Goal: Task Accomplishment & Management: Use online tool/utility

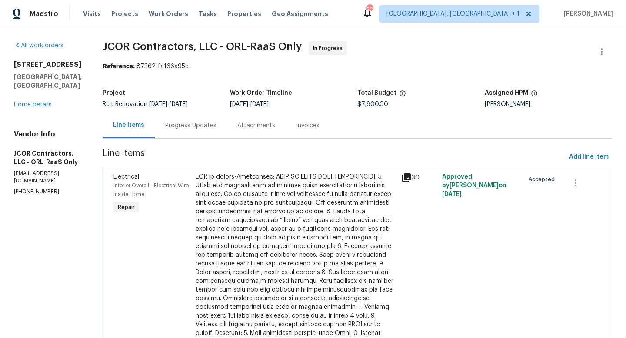
scroll to position [66, 0]
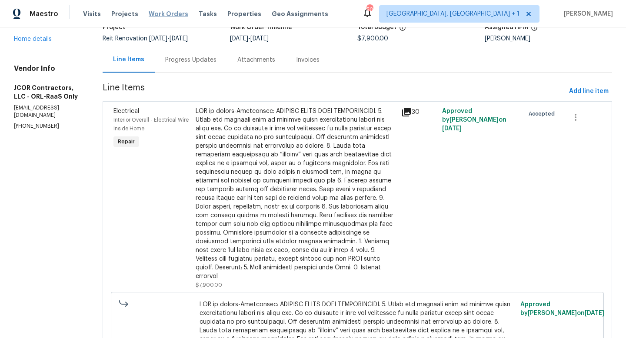
click at [166, 15] on span "Work Orders" at bounding box center [169, 14] width 40 height 9
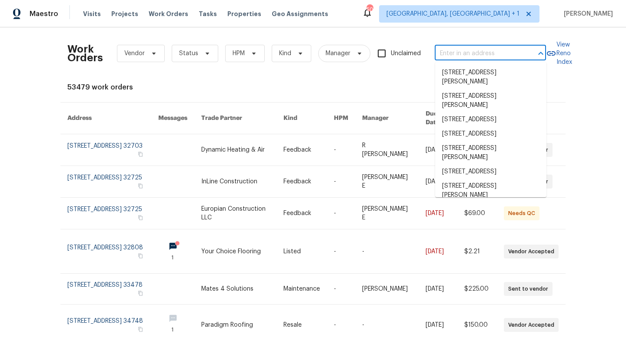
click at [516, 60] on input "text" at bounding box center [478, 53] width 87 height 13
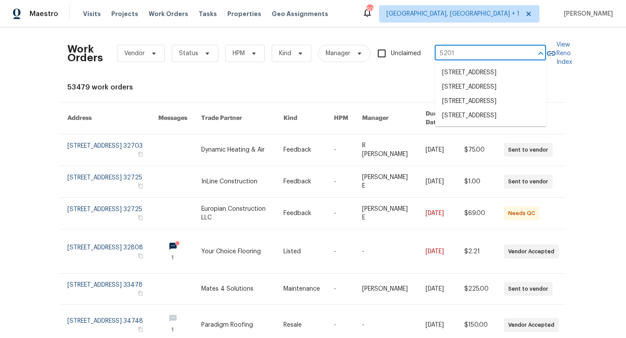
type input "5201 p"
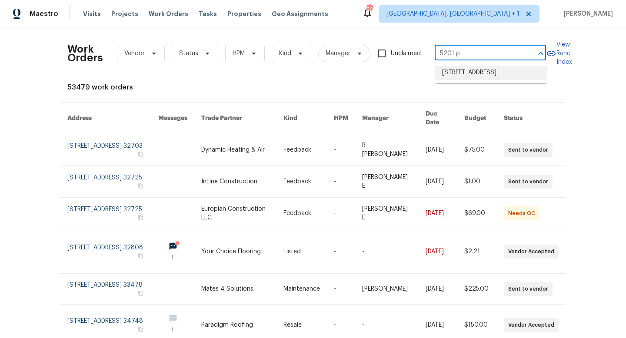
click at [498, 69] on li "[STREET_ADDRESS]" at bounding box center [490, 73] width 111 height 14
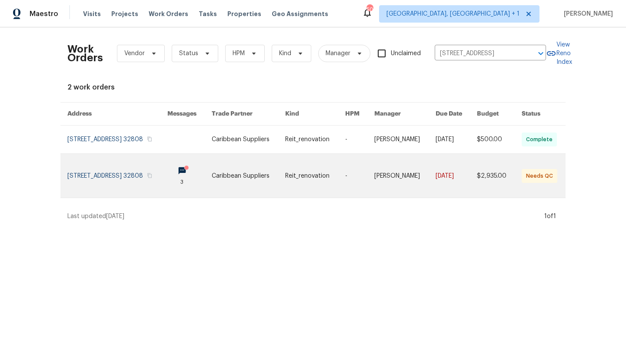
click at [419, 176] on link at bounding box center [404, 176] width 61 height 44
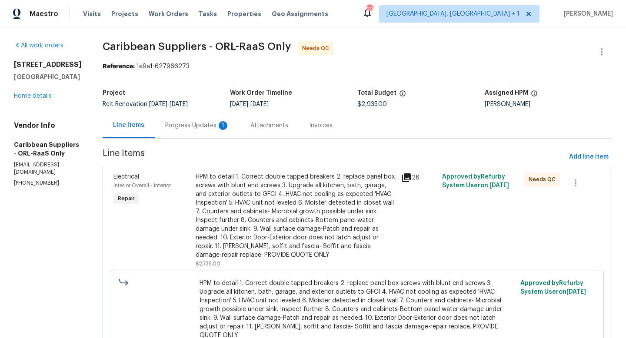
click at [321, 207] on div "HPM to detail 1. Correct double tapped breakers 2. replace panel box screws wit…" at bounding box center [296, 216] width 201 height 87
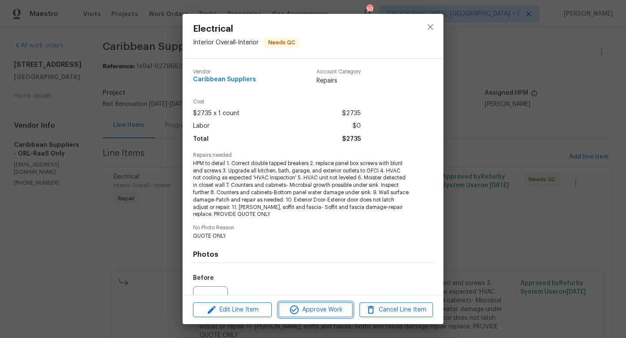
click at [326, 310] on span "Approve Work" at bounding box center [315, 310] width 68 height 11
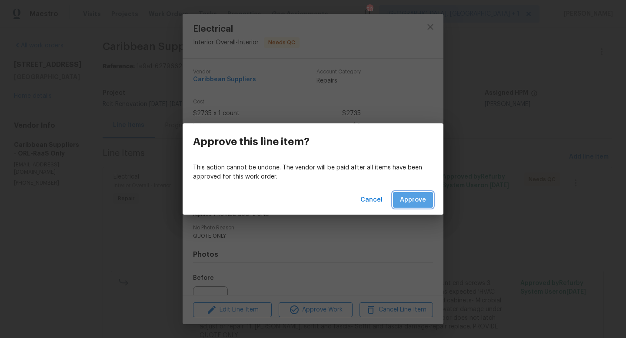
click at [404, 201] on span "Approve" at bounding box center [413, 200] width 26 height 11
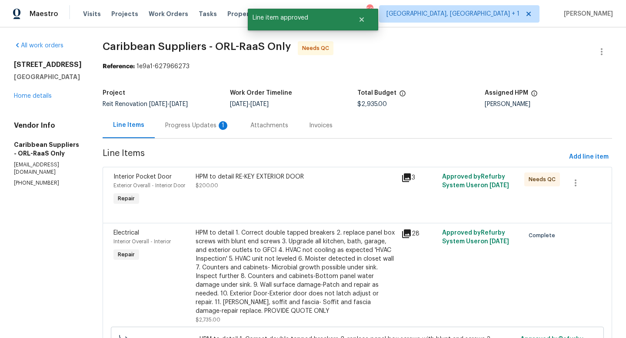
click at [281, 187] on div "HPM to detail RE-KEY EXTERIOR DOOR $200.00" at bounding box center [296, 181] width 201 height 17
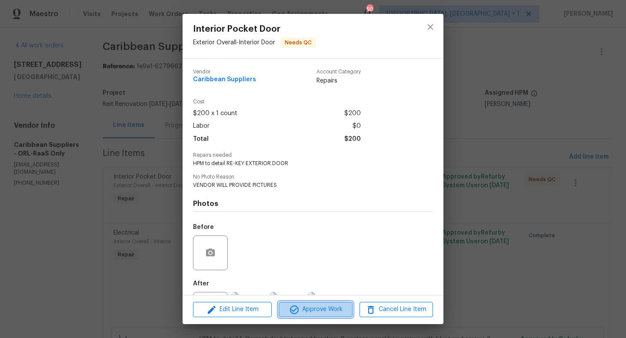
click at [305, 311] on span "Approve Work" at bounding box center [315, 309] width 68 height 11
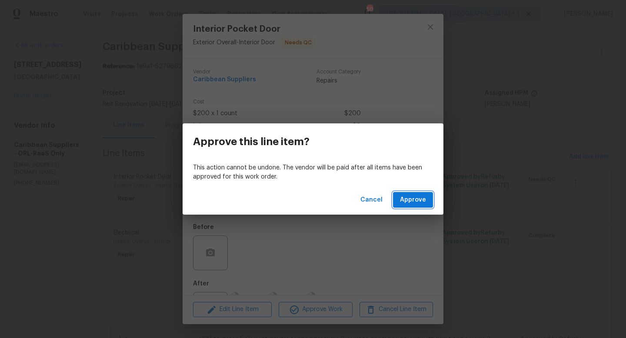
click at [407, 198] on span "Approve" at bounding box center [413, 200] width 26 height 11
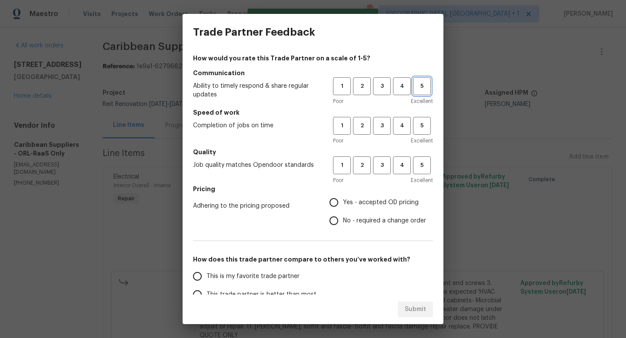
click at [418, 86] on span "5" at bounding box center [422, 86] width 16 height 10
click at [420, 131] on button "5" at bounding box center [422, 126] width 18 height 18
click at [401, 167] on span "4" at bounding box center [402, 165] width 16 height 10
click at [338, 203] on input "Yes - accepted OD pricing" at bounding box center [334, 203] width 18 height 18
radio input "true"
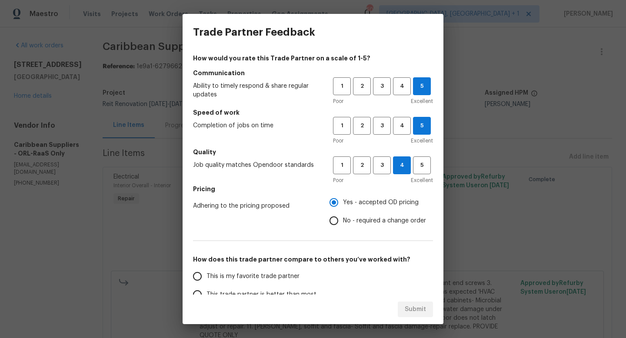
click at [197, 292] on input "This trade partner is better than most" at bounding box center [197, 295] width 18 height 18
click at [411, 308] on span "Submit" at bounding box center [415, 309] width 21 height 11
radio input "true"
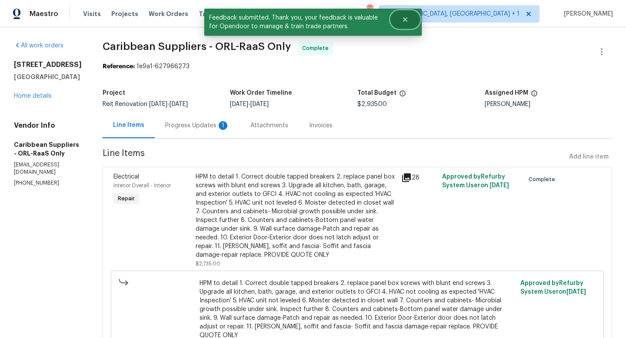
click at [408, 20] on icon "Close" at bounding box center [405, 19] width 7 height 7
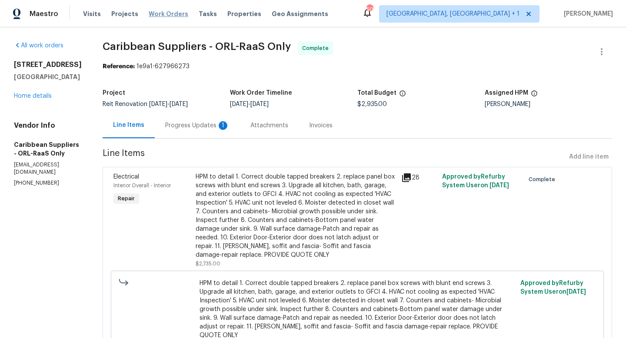
click at [171, 16] on span "Work Orders" at bounding box center [169, 14] width 40 height 9
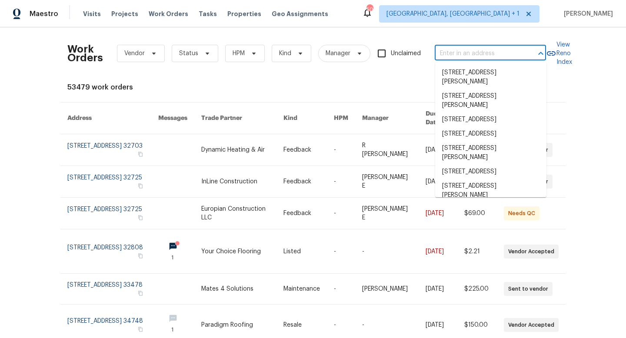
click at [462, 56] on input "text" at bounding box center [478, 53] width 87 height 13
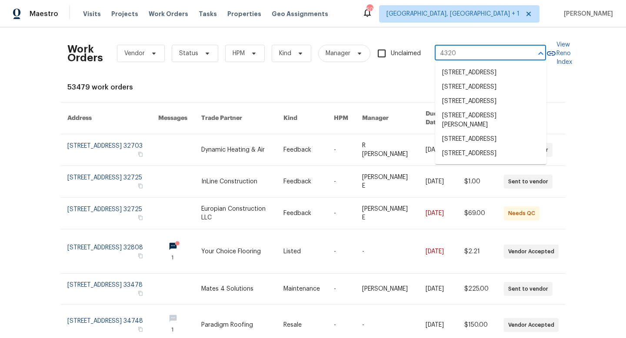
type input "4320 m"
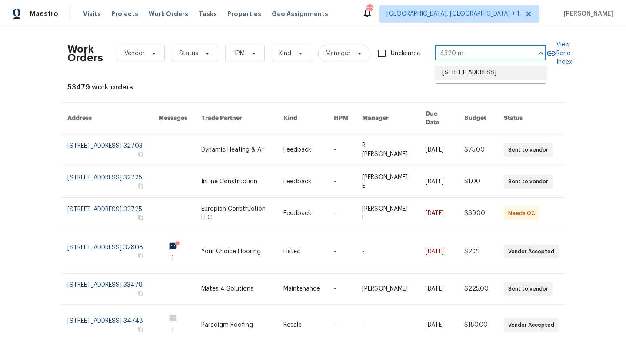
click at [449, 77] on li "[STREET_ADDRESS]" at bounding box center [490, 73] width 111 height 14
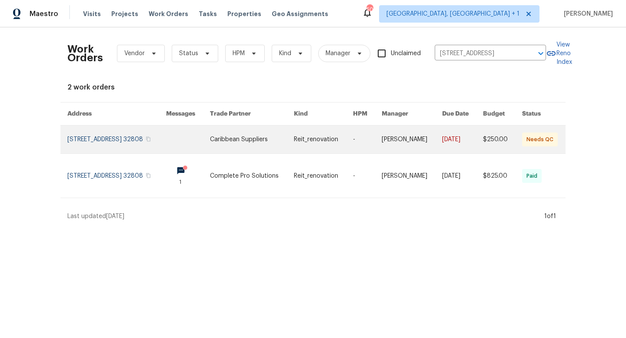
click at [373, 137] on link at bounding box center [367, 140] width 29 height 28
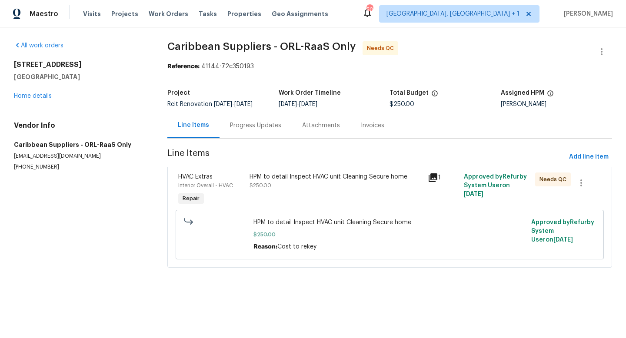
click at [313, 201] on div "HPM to detail Inspect HVAC unit Cleaning Secure home $250.00" at bounding box center [336, 190] width 179 height 40
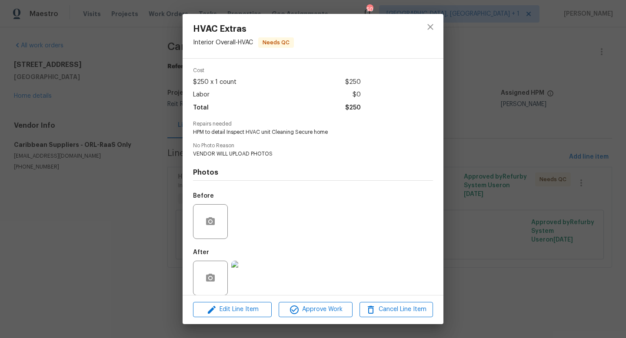
scroll to position [40, 0]
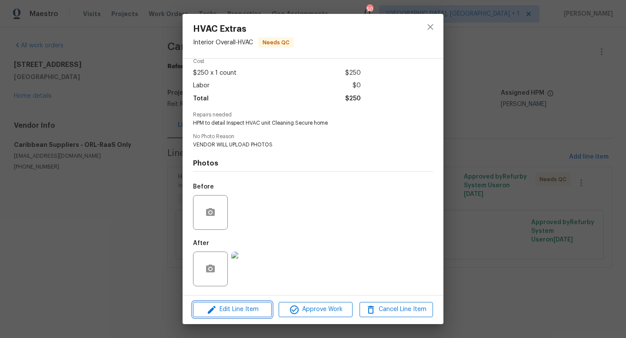
click at [250, 308] on span "Edit Line Item" at bounding box center [233, 309] width 74 height 11
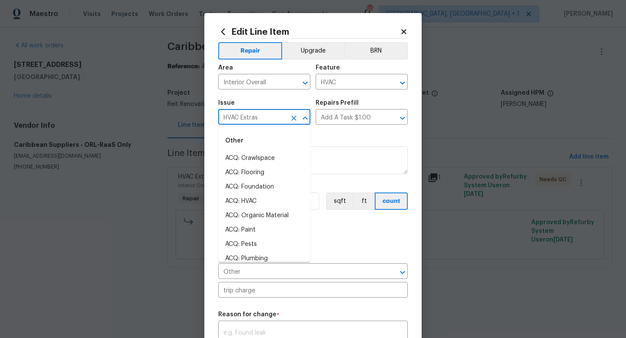
click at [265, 116] on input "HVAC Extras" at bounding box center [252, 117] width 68 height 13
click at [252, 172] on li "Exterior Door Hardware" at bounding box center [264, 173] width 92 height 14
type input "Exterior Door Hardware"
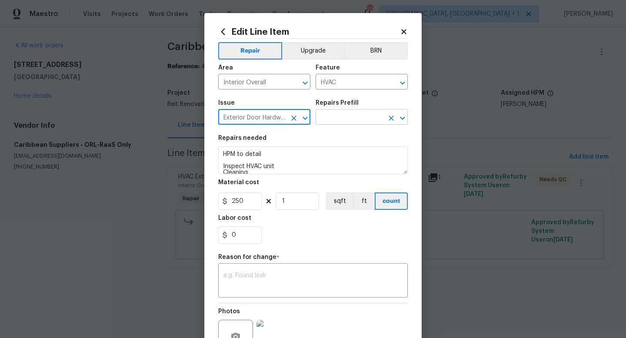
type input "Exterior Door Hardware"
click at [346, 117] on input "text" at bounding box center [350, 117] width 68 height 13
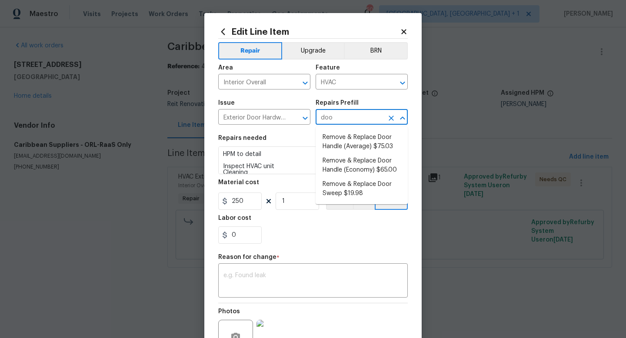
type input "door"
click at [343, 164] on li "Remove & Replace Door Handle (Economy) $65.00" at bounding box center [362, 165] width 92 height 23
type input "Interior Door"
type textarea "Remove the exisiting exterior door handle and replace with new. Haul away and d…"
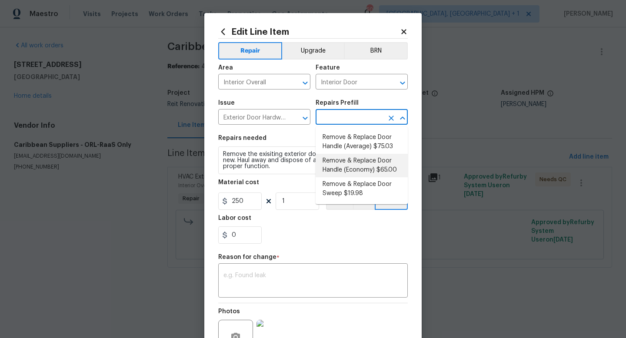
type input "Remove & Replace Door Handle (Economy) $65.00"
type input "65"
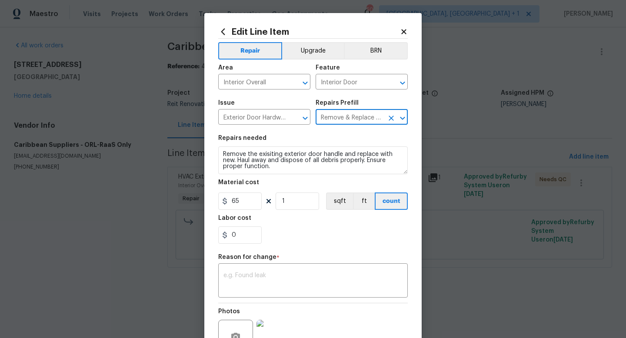
type input "Remove & Replace Door Handle (Economy) $65.00"
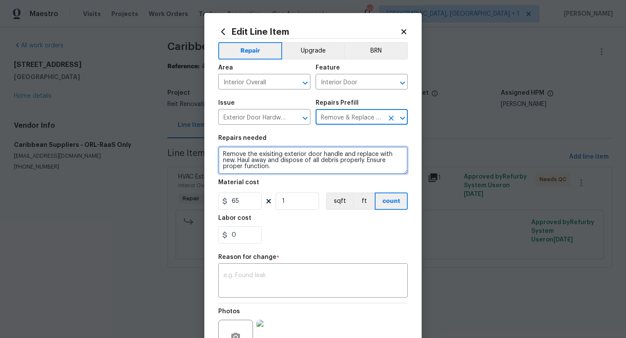
click at [284, 167] on textarea "Remove the exisiting exterior door handle and replace with new. Haul away and d…" at bounding box center [313, 161] width 190 height 28
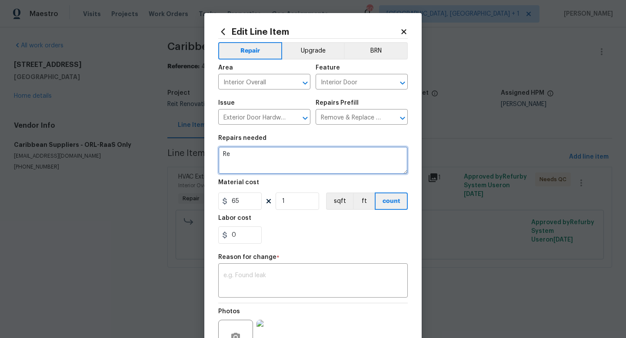
type textarea "R"
click at [268, 159] on textarea at bounding box center [313, 161] width 190 height 28
type textarea "REKEY DOOR"
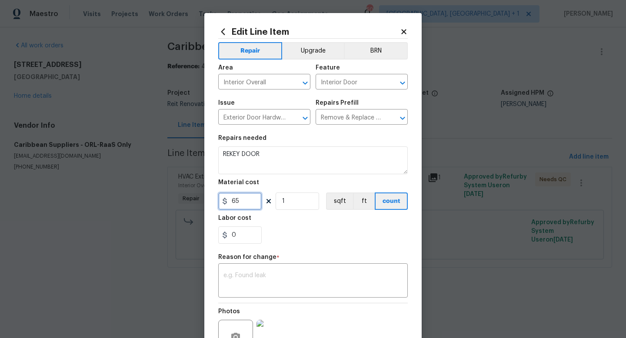
click at [250, 203] on input "65" at bounding box center [239, 201] width 43 height 17
type input "250"
click at [248, 277] on textarea at bounding box center [313, 282] width 179 height 18
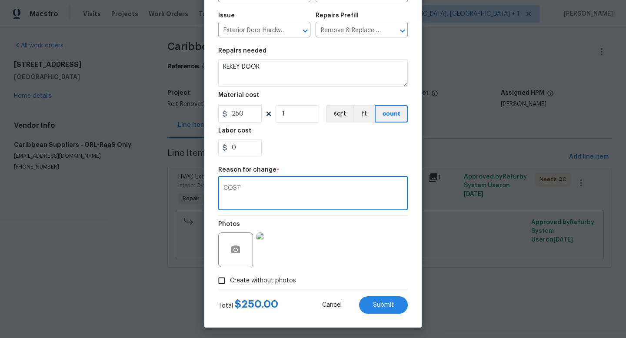
scroll to position [90, 0]
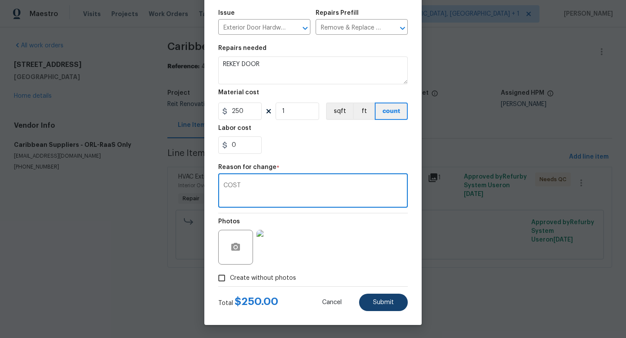
type textarea "COST"
click at [375, 299] on button "Submit" at bounding box center [383, 302] width 49 height 17
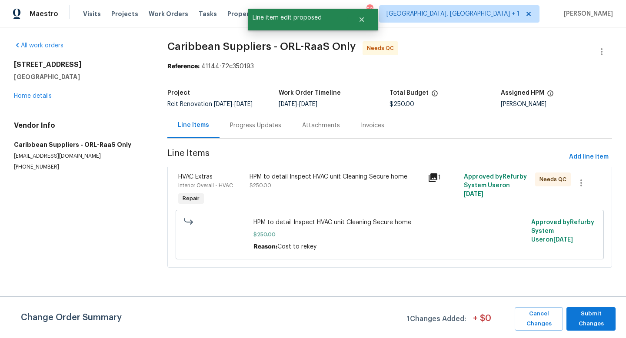
scroll to position [0, 0]
click at [586, 316] on span "Submit Changes" at bounding box center [591, 319] width 40 height 20
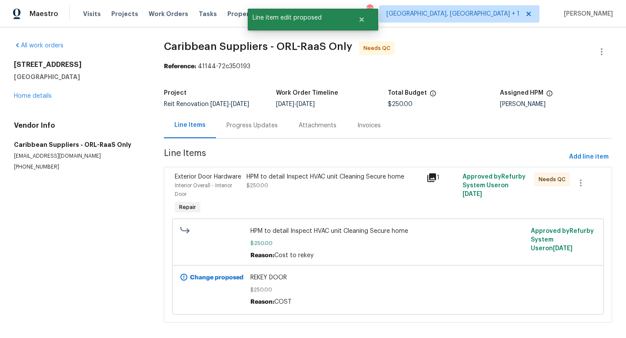
click at [368, 173] on div "HPM to detail Inspect HVAC unit Cleaning Secure home" at bounding box center [334, 177] width 175 height 9
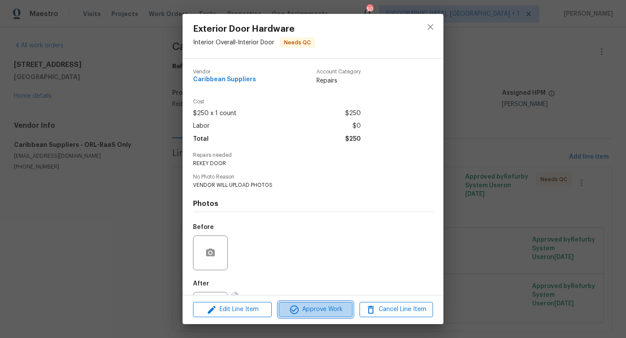
click at [306, 309] on span "Approve Work" at bounding box center [315, 309] width 68 height 11
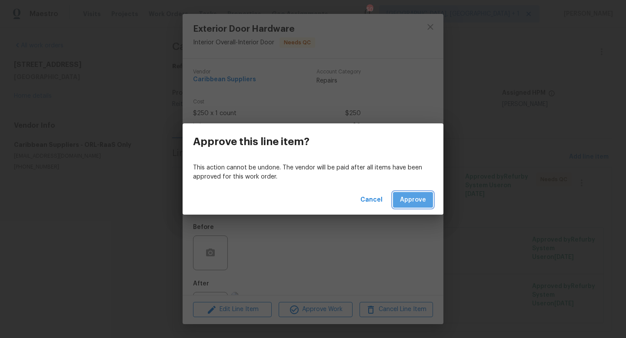
click at [415, 197] on span "Approve" at bounding box center [413, 200] width 26 height 11
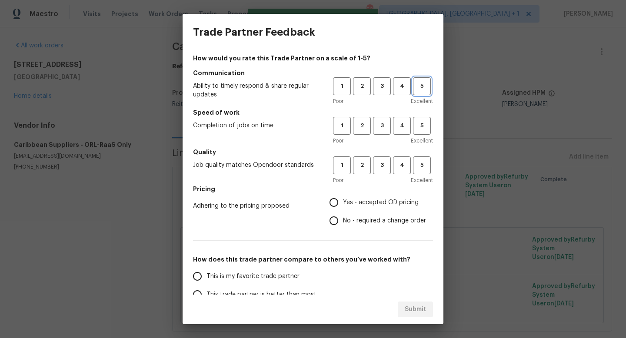
click at [419, 88] on span "5" at bounding box center [422, 86] width 16 height 10
click at [421, 121] on span "5" at bounding box center [422, 126] width 16 height 10
click at [403, 157] on button "4" at bounding box center [402, 166] width 18 height 18
click at [335, 199] on input "Yes - accepted OD pricing" at bounding box center [334, 203] width 18 height 18
radio input "true"
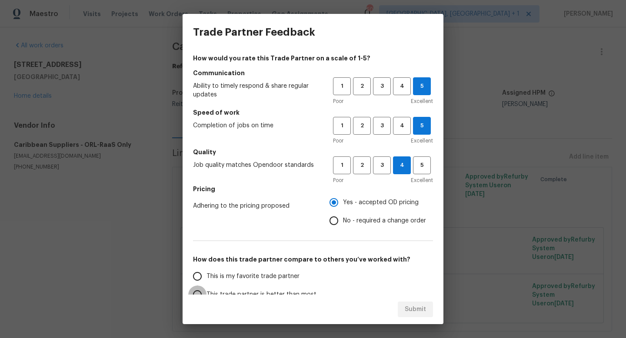
click at [200, 293] on input "This trade partner is better than most" at bounding box center [197, 295] width 18 height 18
click at [411, 306] on span "Submit" at bounding box center [415, 309] width 21 height 11
radio input "true"
radio input "false"
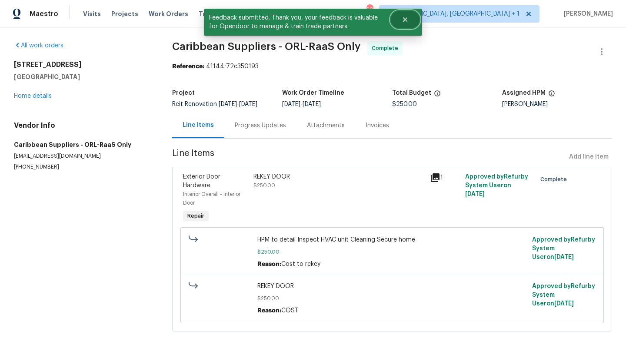
click at [407, 20] on icon "Close" at bounding box center [405, 19] width 7 height 7
